Goal: Information Seeking & Learning: Learn about a topic

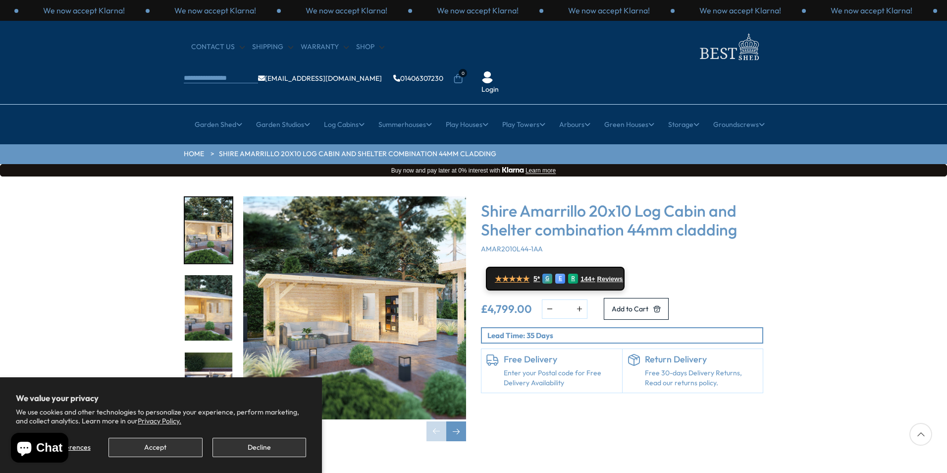
click at [376, 271] on img "1 / 8" at bounding box center [354, 307] width 223 height 223
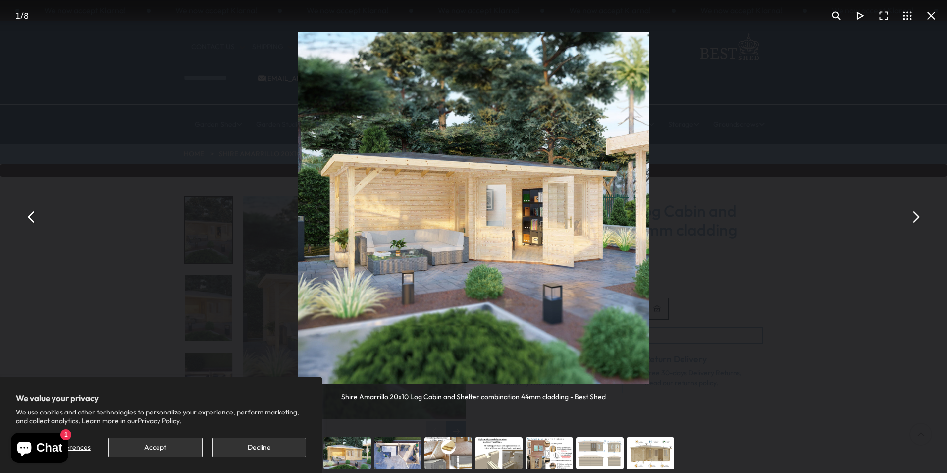
click at [489, 248] on img "You can close this modal content with the ESC key" at bounding box center [474, 208] width 352 height 352
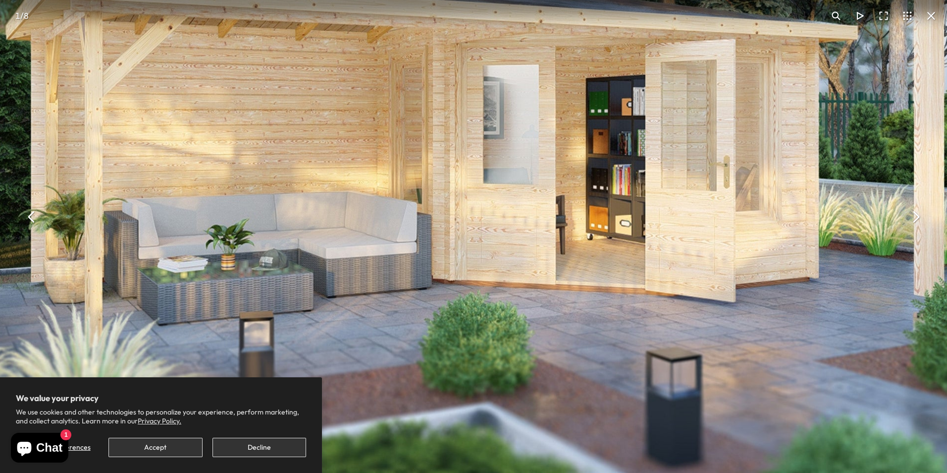
click at [500, 248] on img "You can close this modal content with the ESC key" at bounding box center [446, 131] width 1015 height 1015
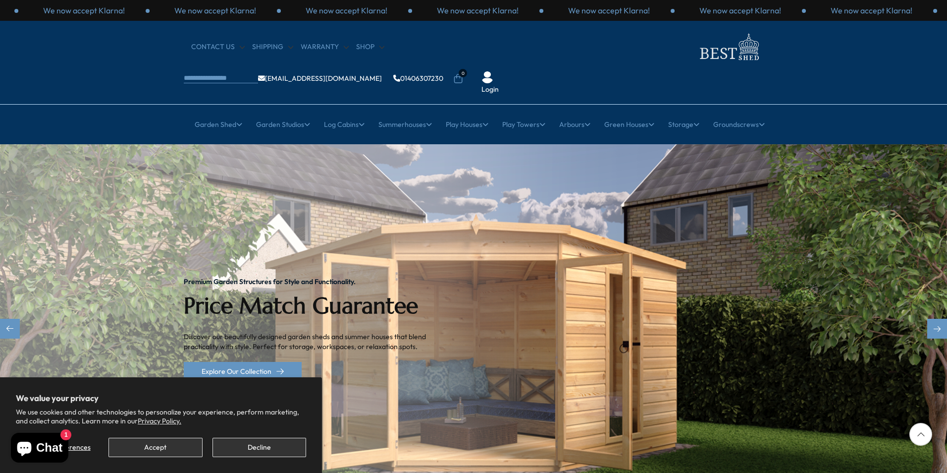
click at [792, 357] on img "1 / 2" at bounding box center [473, 329] width 947 height 370
click at [173, 446] on button "Accept" at bounding box center [156, 447] width 94 height 19
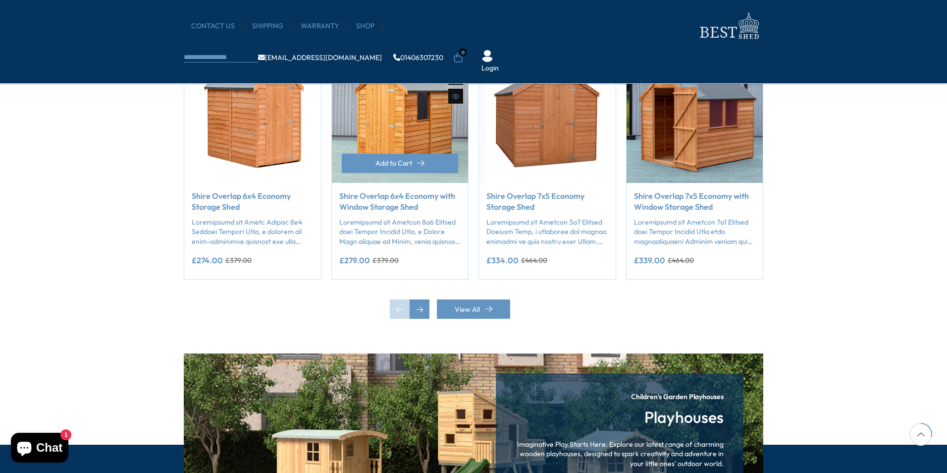
scroll to position [743, 0]
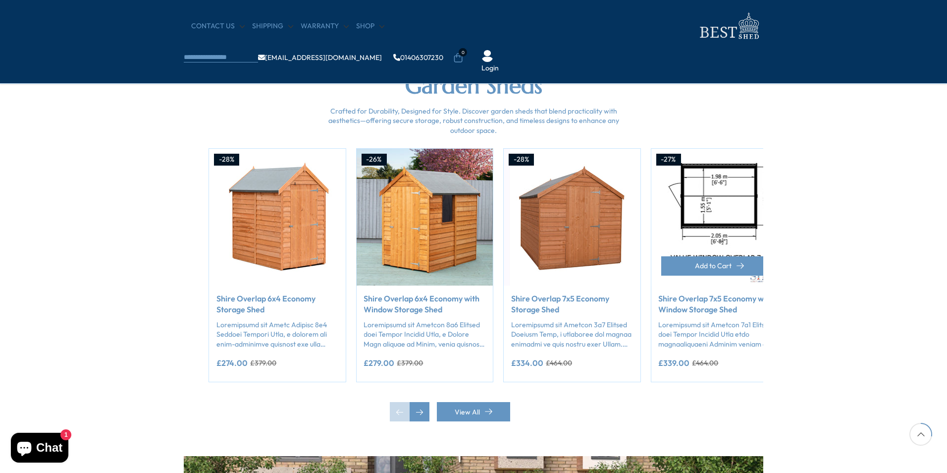
click at [756, 235] on img "4 / 50" at bounding box center [719, 217] width 137 height 137
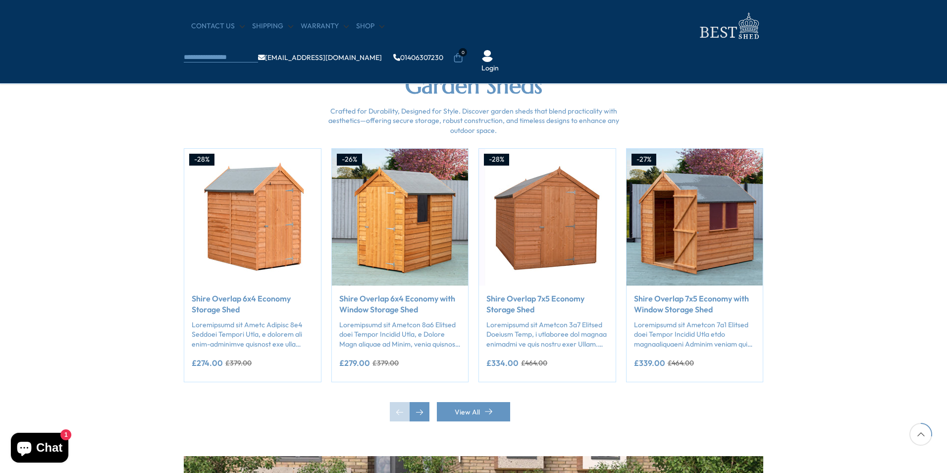
click at [807, 246] on section "Garden Sheds Crafted for Durability, Designed for Style. Discover garden sheds …" at bounding box center [473, 247] width 947 height 419
